Goal: Task Accomplishment & Management: Manage account settings

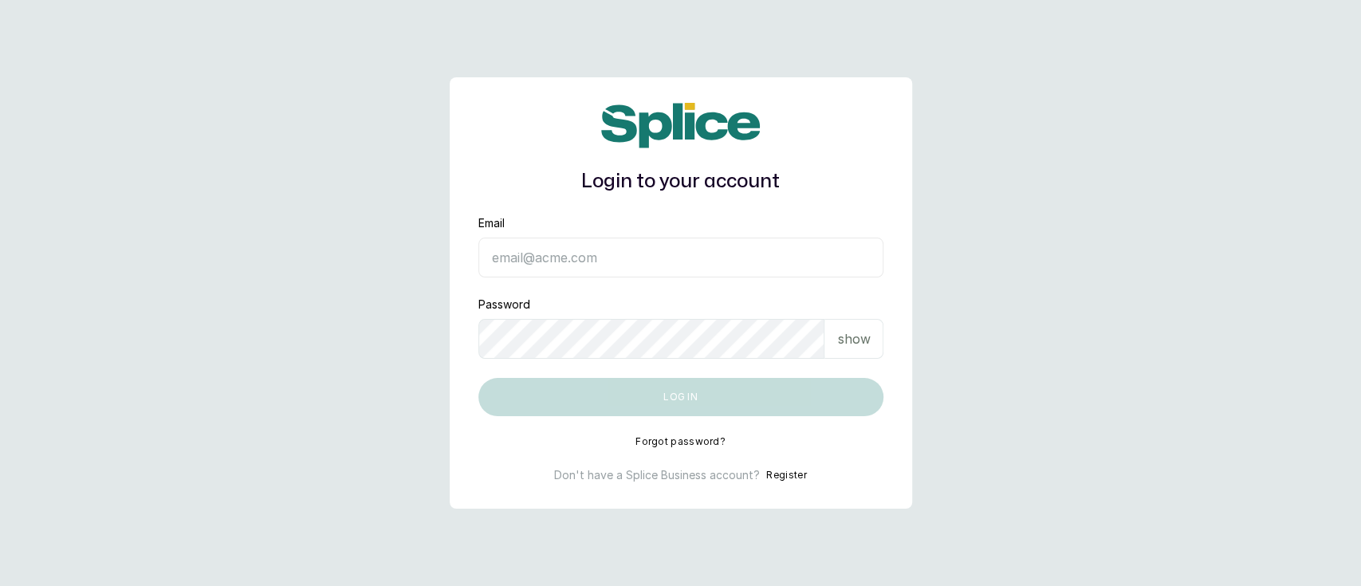
click at [526, 285] on form "Email Password show Log in" at bounding box center [680, 315] width 405 height 201
click at [518, 258] on input "Email" at bounding box center [680, 258] width 405 height 40
type input "[EMAIL_ADDRESS][DOMAIN_NAME]"
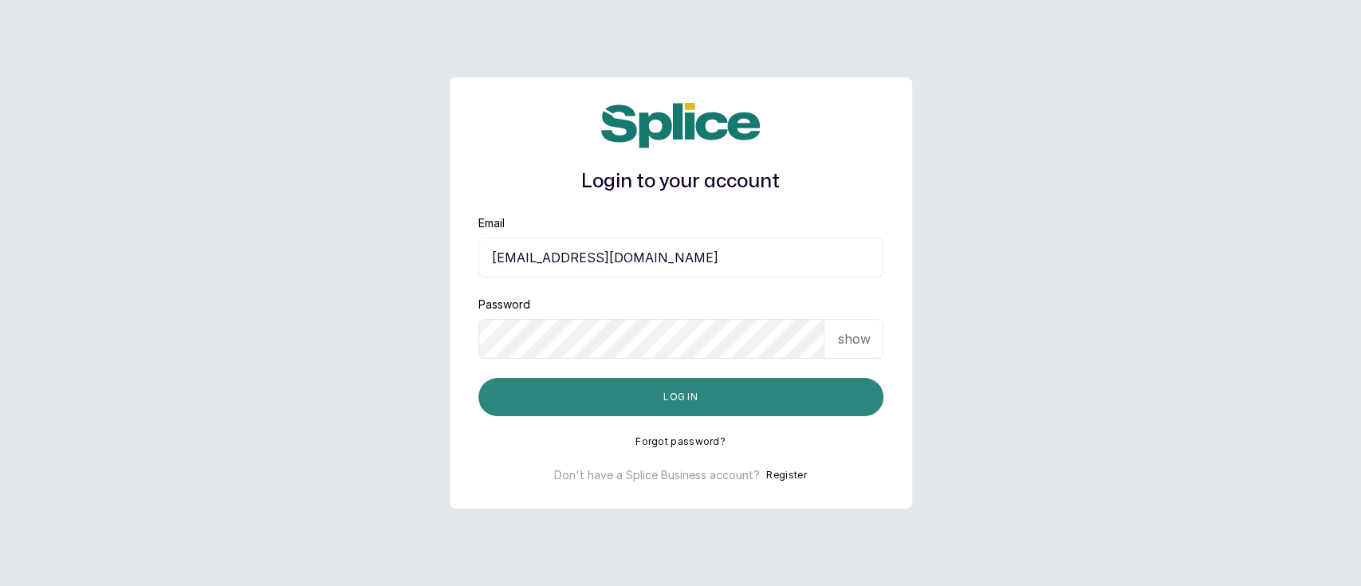
click at [643, 403] on button "Log in" at bounding box center [680, 397] width 405 height 38
click at [573, 388] on button "Log in" at bounding box center [680, 397] width 405 height 38
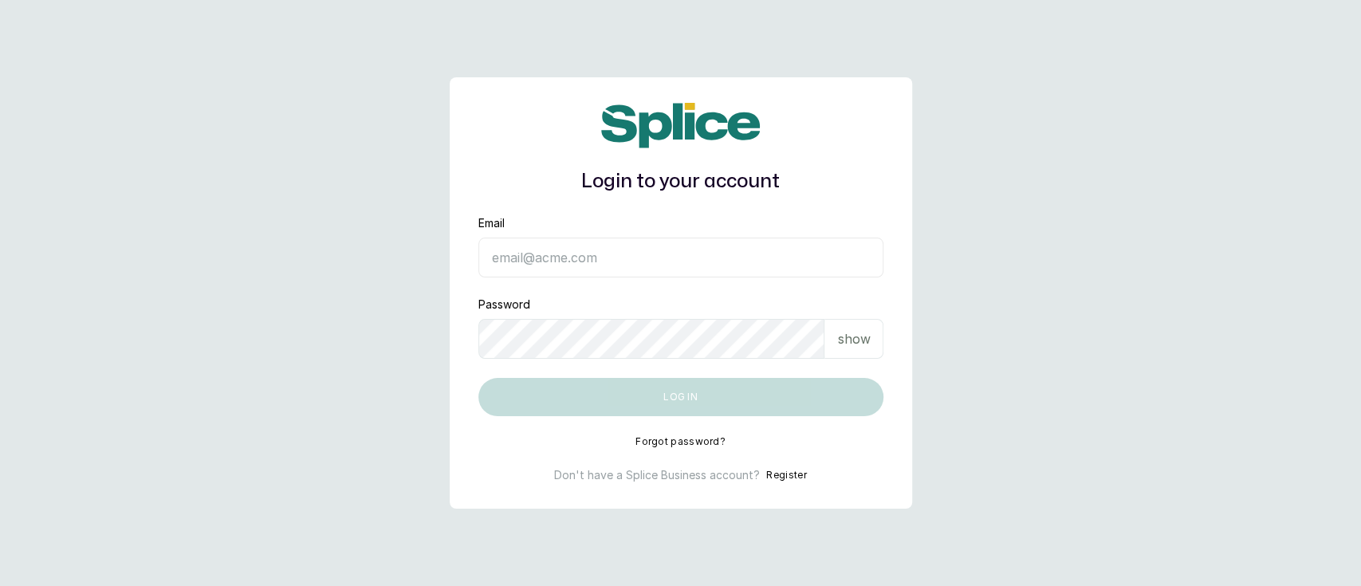
click at [587, 269] on input "Email" at bounding box center [680, 258] width 405 height 40
click at [529, 261] on input "Email" at bounding box center [680, 258] width 405 height 40
type input "[EMAIL_ADDRESS][DOMAIN_NAME]"
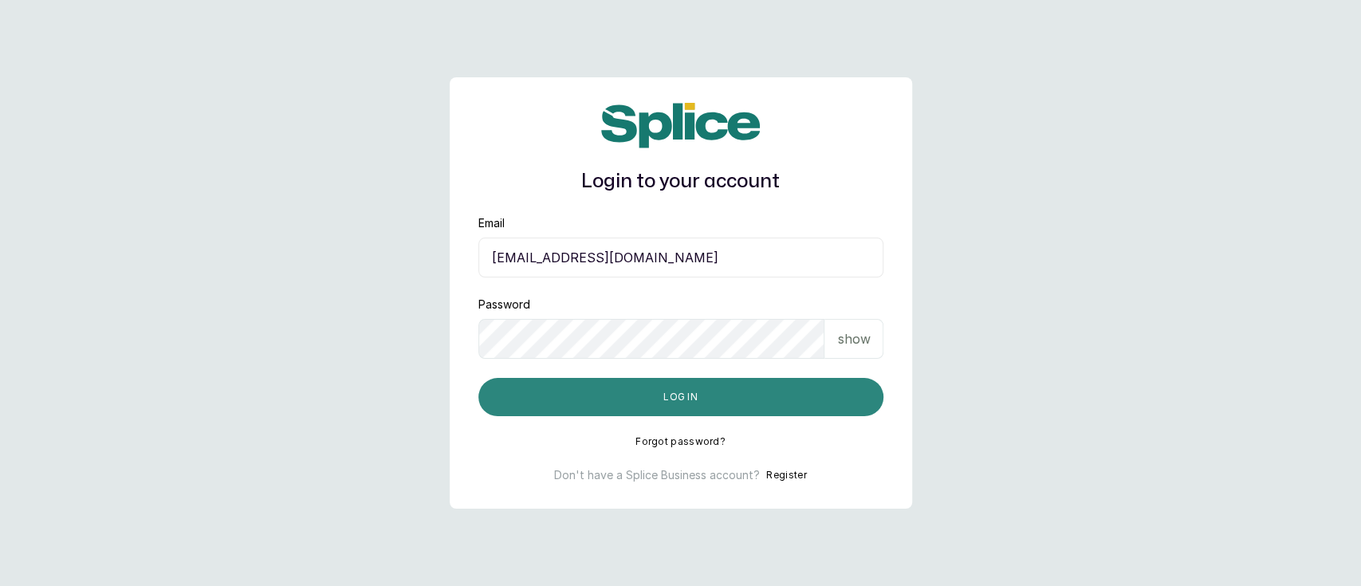
click at [664, 399] on button "Log in" at bounding box center [680, 397] width 405 height 38
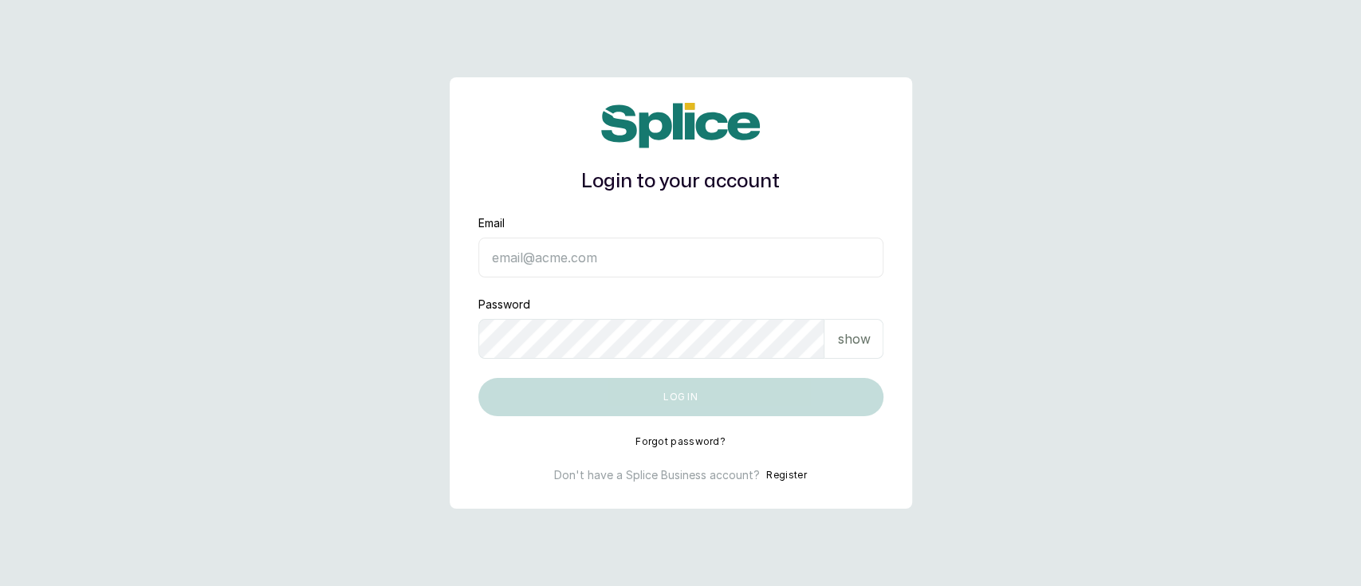
click at [610, 265] on input "Email" at bounding box center [680, 258] width 405 height 40
type input "munaandluchi@gmail.com"
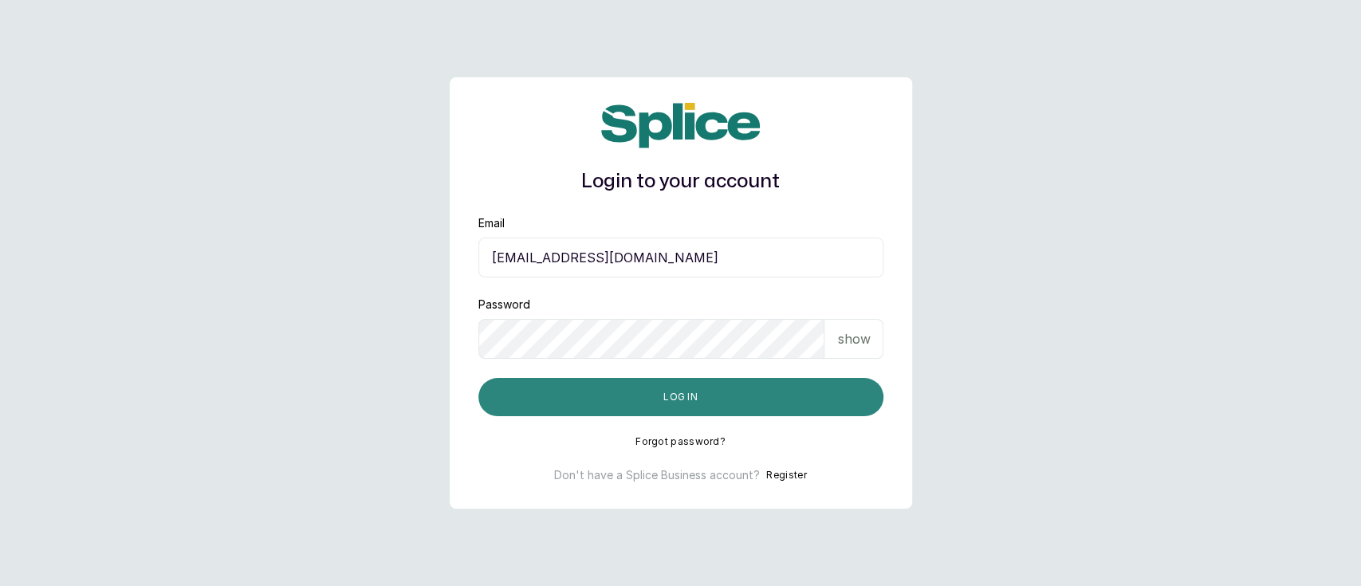
click at [607, 399] on button "Log in" at bounding box center [680, 397] width 405 height 38
click at [575, 394] on button "Log in" at bounding box center [680, 397] width 405 height 38
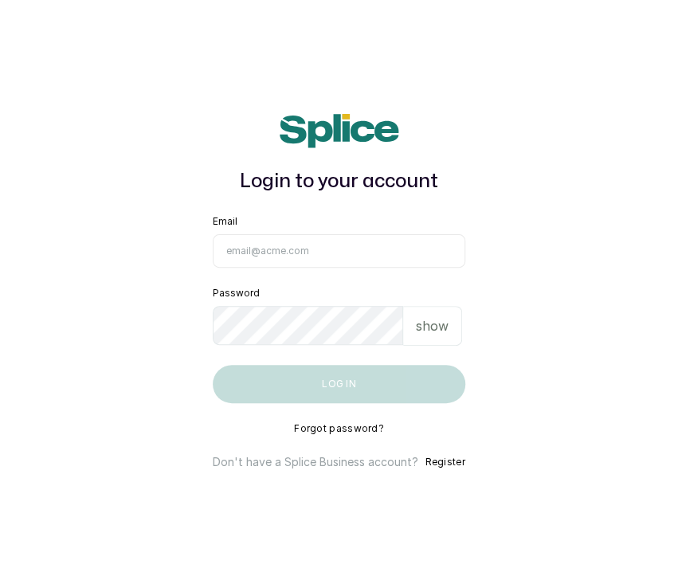
click at [274, 244] on input "Email" at bounding box center [339, 250] width 252 height 33
type input "munaandluchi@gmail.com"
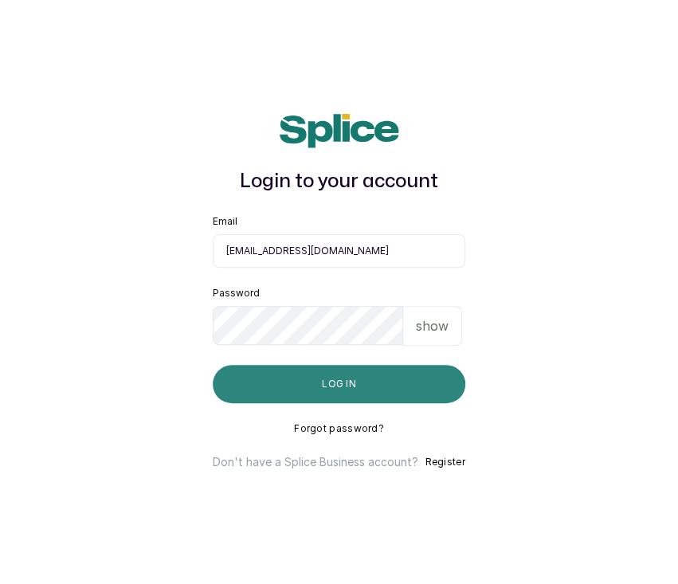
click at [249, 387] on button "Log in" at bounding box center [339, 384] width 252 height 38
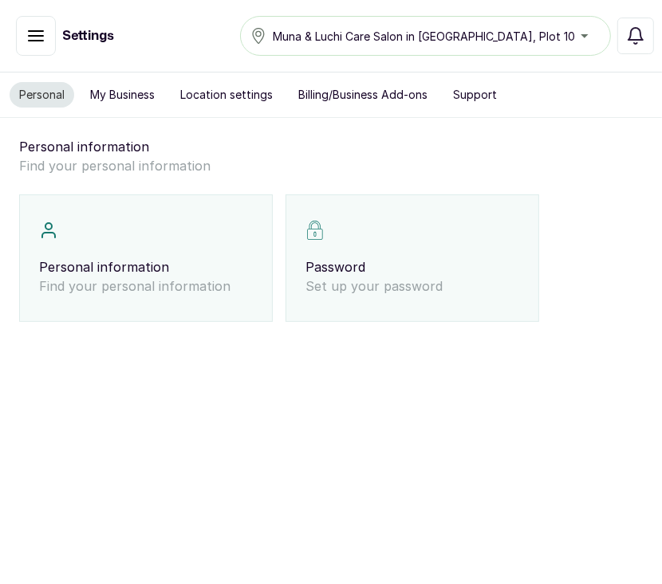
click at [43, 48] on button "button" at bounding box center [36, 36] width 40 height 40
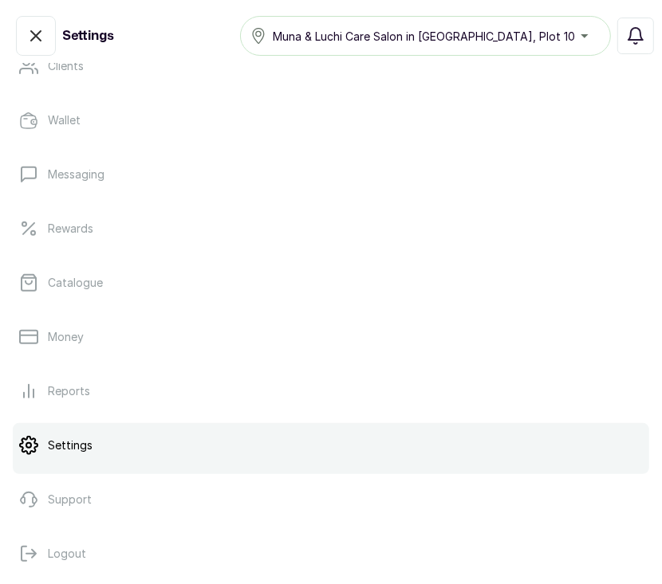
scroll to position [287, 0]
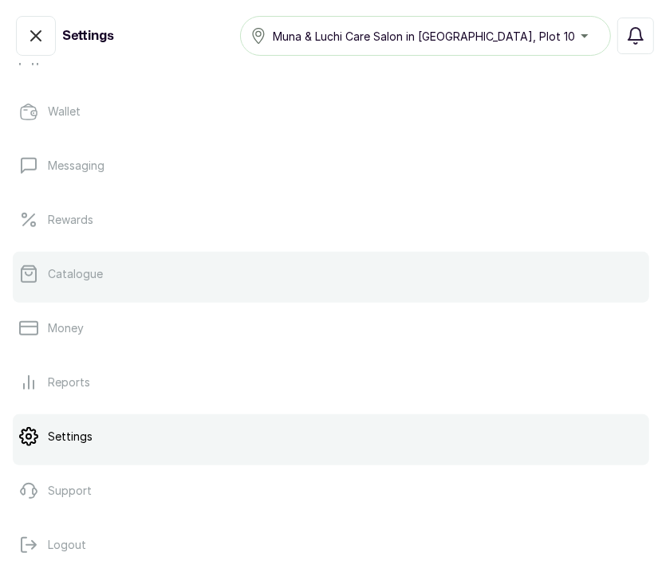
click at [159, 266] on link "Catalogue" at bounding box center [331, 274] width 636 height 45
